Goal: Task Accomplishment & Management: Use online tool/utility

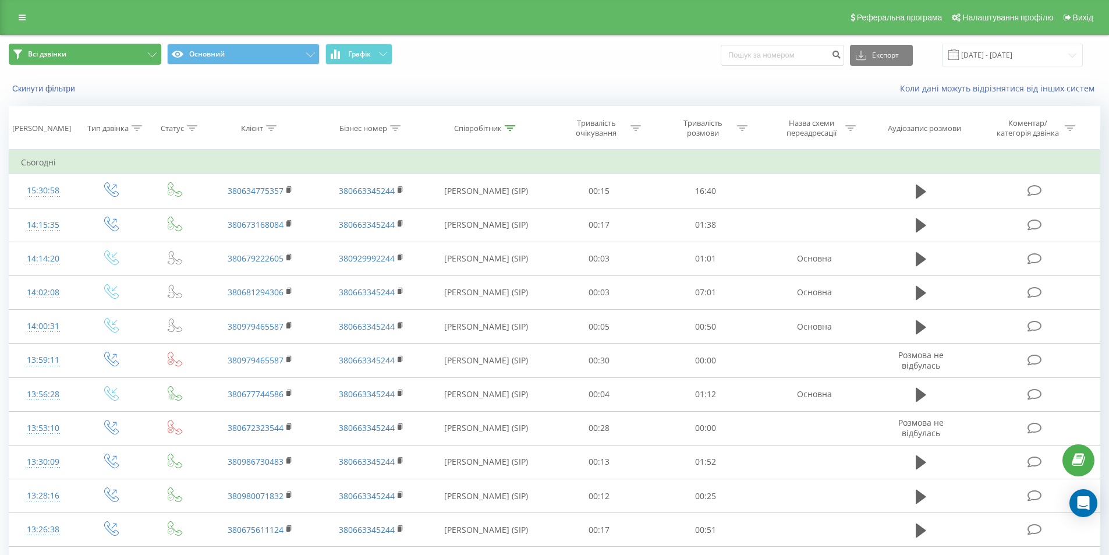
click at [145, 52] on button "Всі дзвінки" at bounding box center [85, 54] width 152 height 21
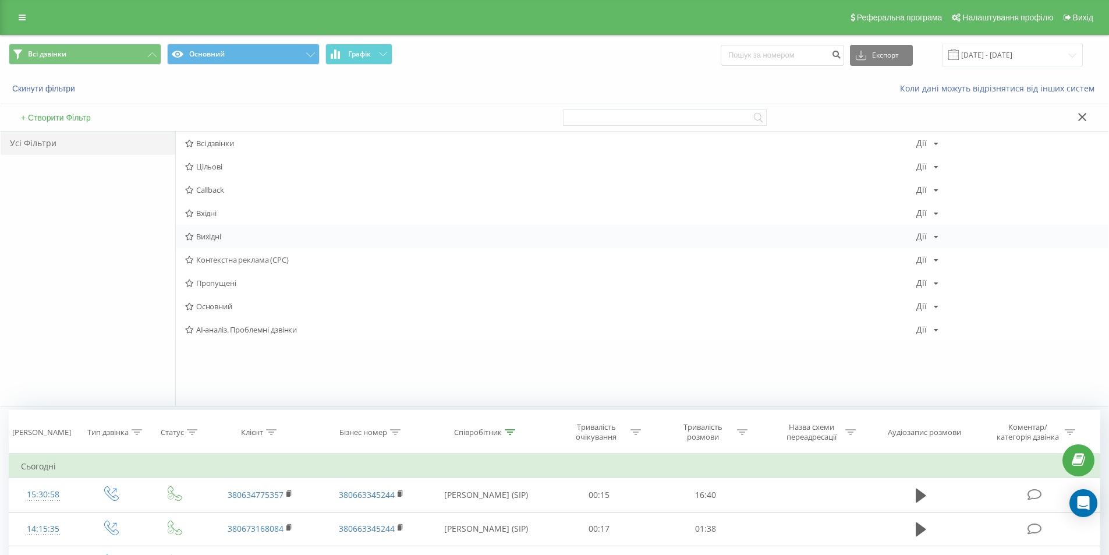
click at [246, 236] on span "Вихідні" at bounding box center [550, 236] width 731 height 8
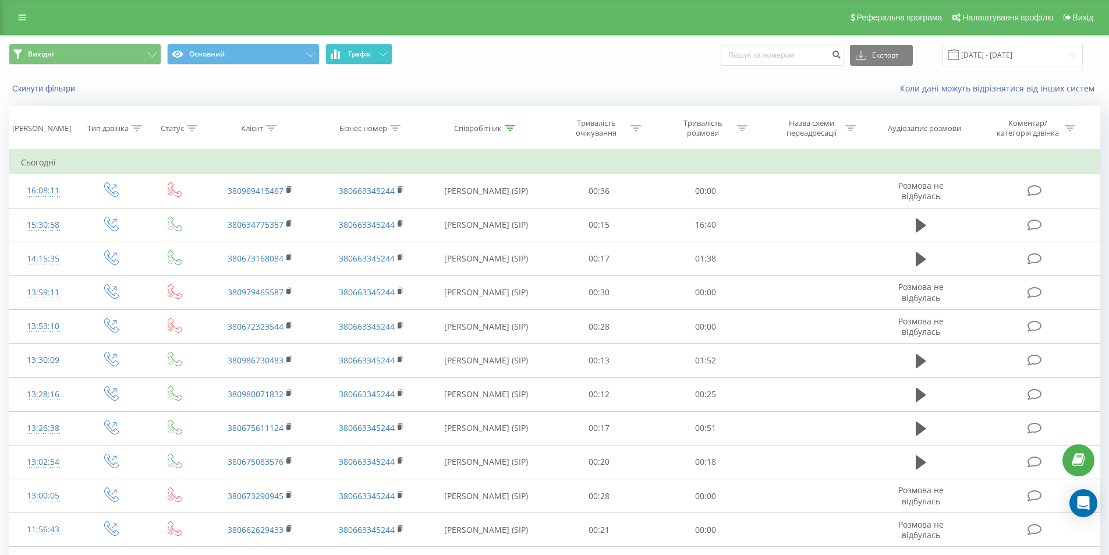
click at [374, 52] on button "Графік" at bounding box center [358, 54] width 67 height 21
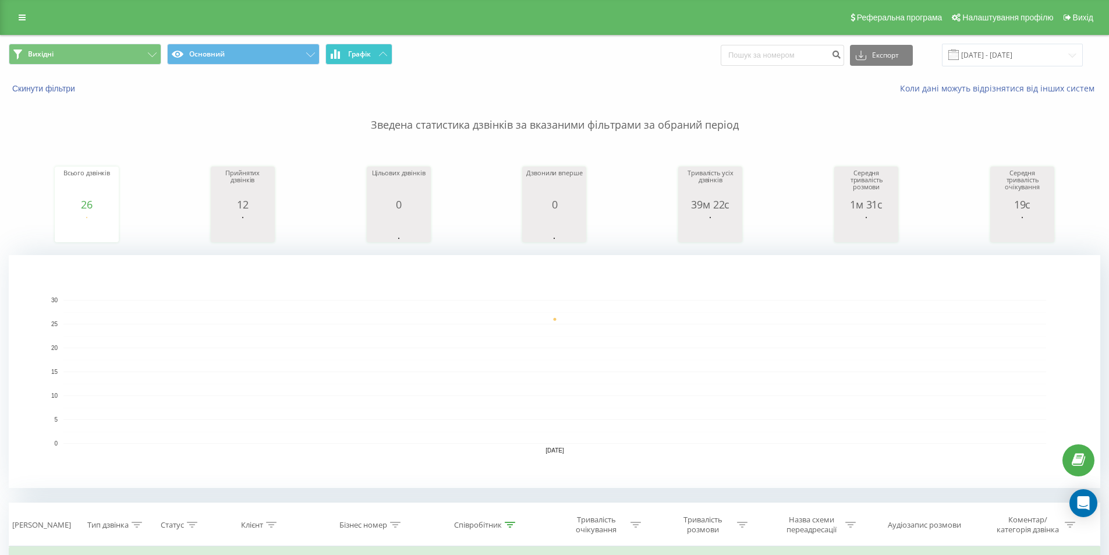
click at [372, 53] on button "Графік" at bounding box center [358, 54] width 67 height 21
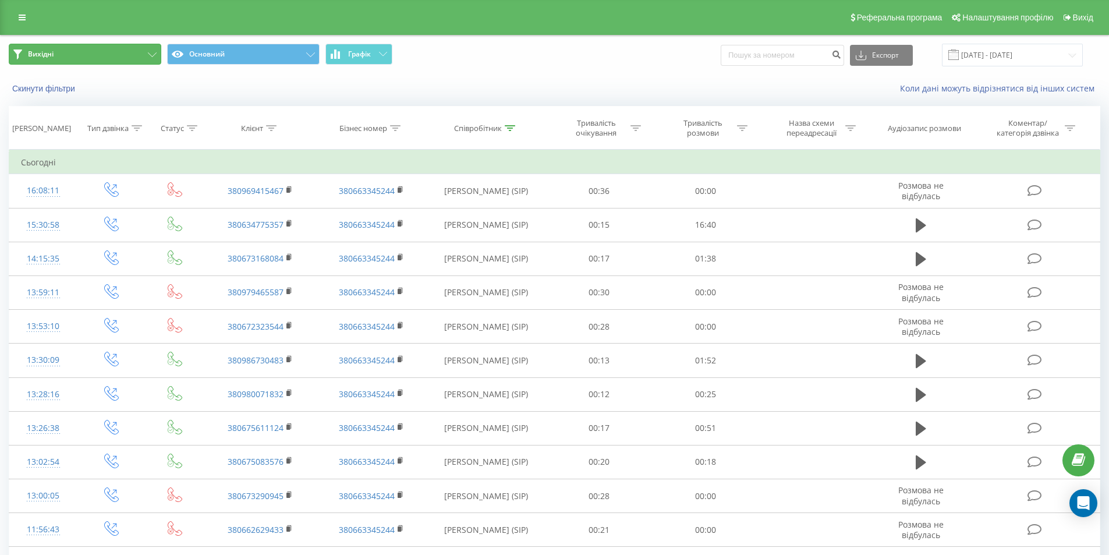
click at [129, 48] on button "Вихідні" at bounding box center [85, 54] width 152 height 21
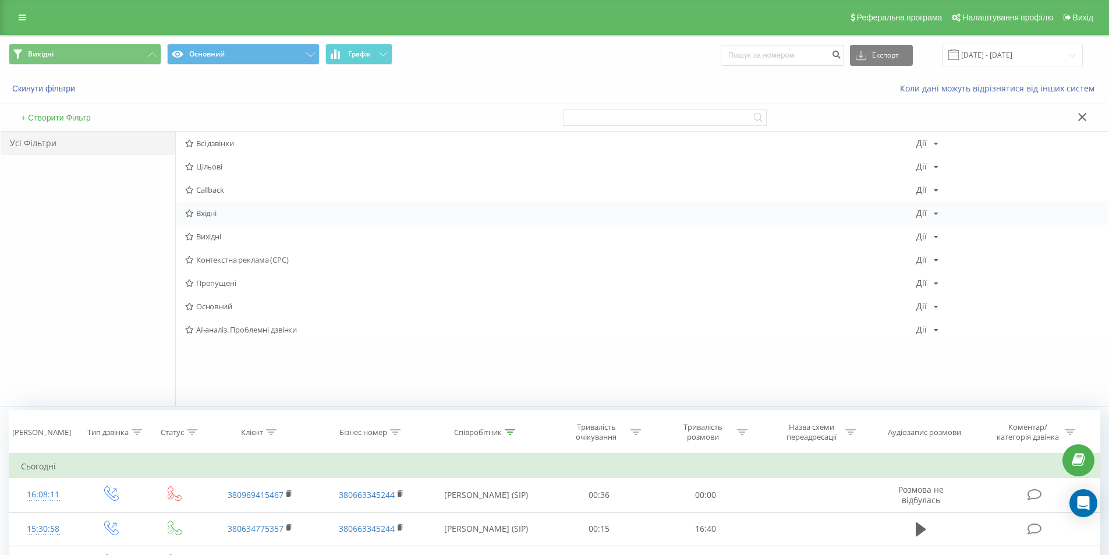
click at [255, 217] on span "Вхідні" at bounding box center [550, 213] width 731 height 8
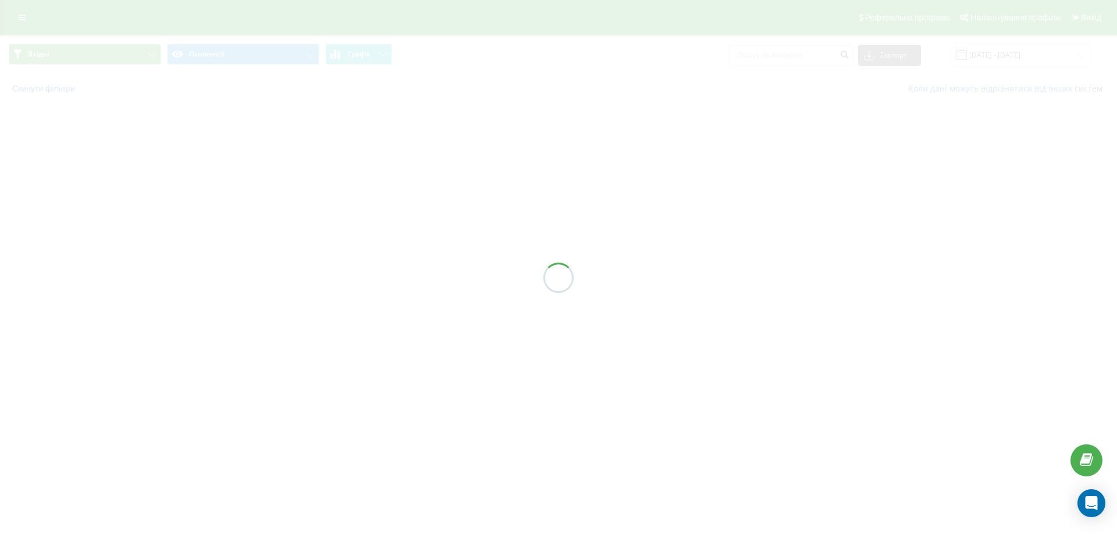
click at [363, 56] on div at bounding box center [558, 277] width 1117 height 555
click at [375, 58] on div at bounding box center [558, 277] width 1117 height 555
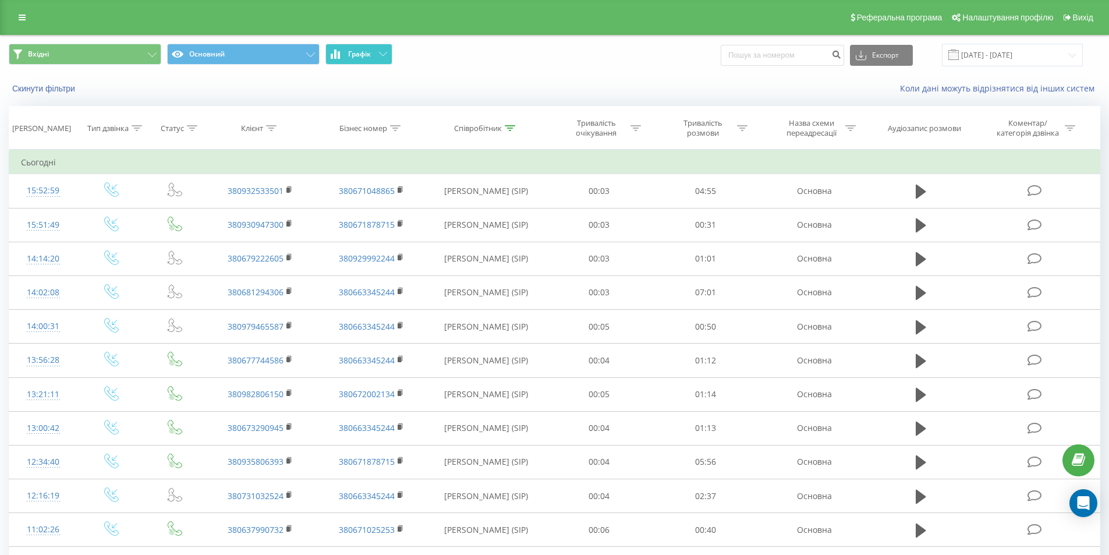
click at [372, 58] on button "Графік" at bounding box center [358, 54] width 67 height 21
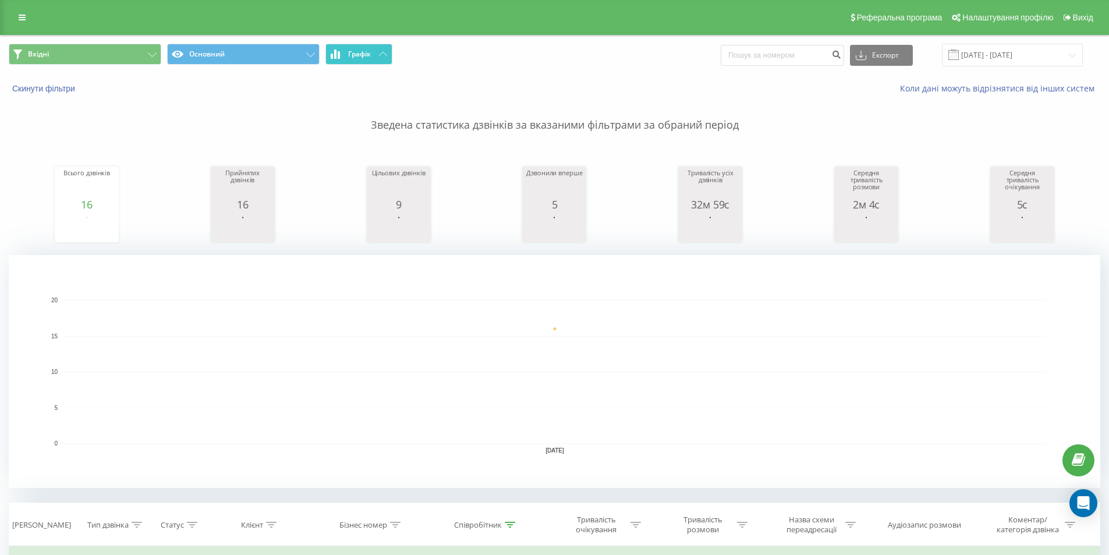
click at [379, 56] on icon at bounding box center [383, 54] width 8 height 4
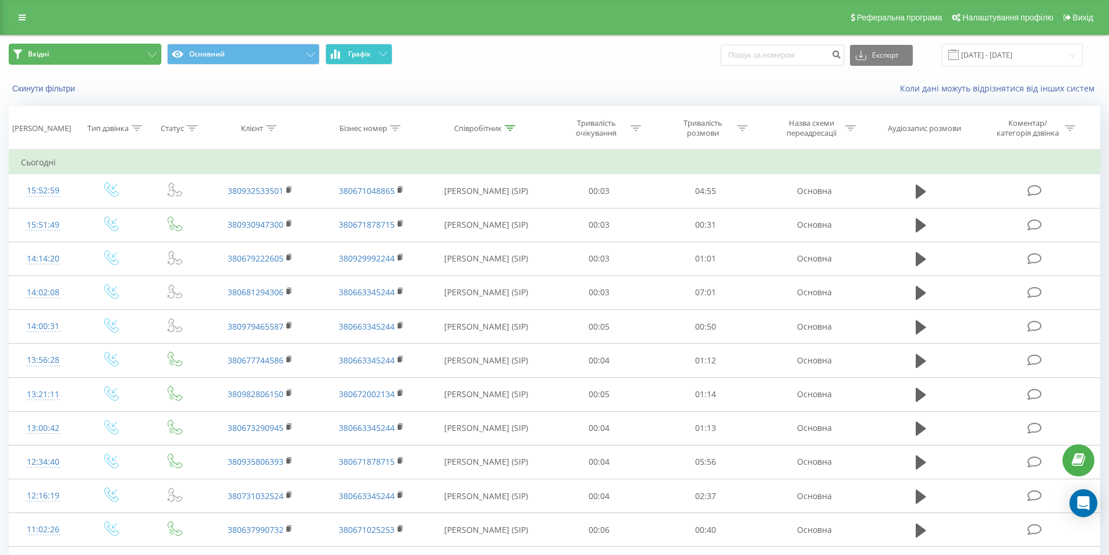
click at [155, 54] on icon at bounding box center [152, 54] width 9 height 5
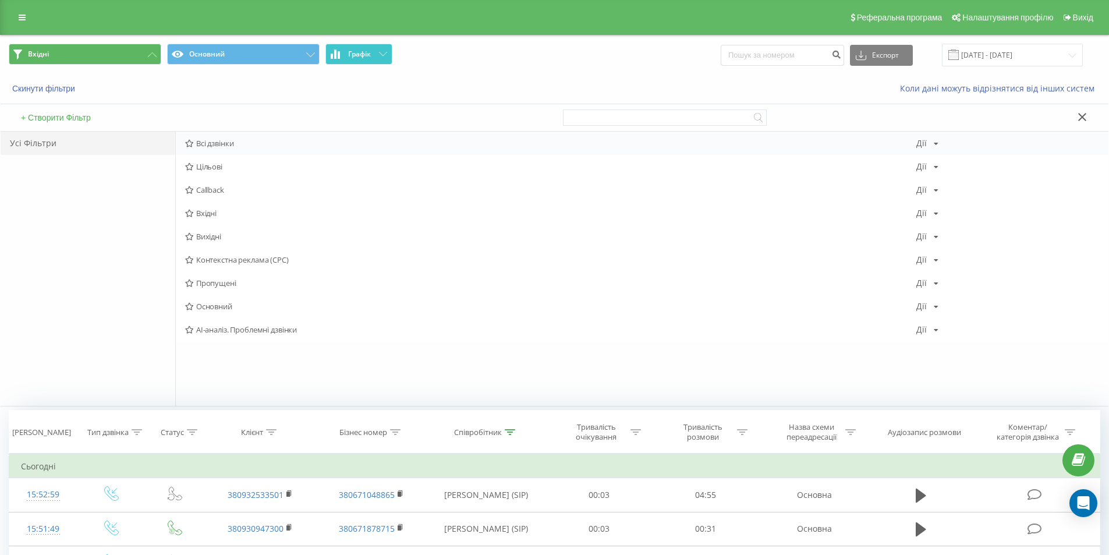
click at [290, 136] on div "Всі дзвінки [PERSON_NAME] Копіювати Видалити За замовчуванням Поділитися" at bounding box center [642, 143] width 932 height 23
click at [290, 144] on span "Всі дзвінки" at bounding box center [550, 143] width 731 height 8
